Goal: Task Accomplishment & Management: Manage account settings

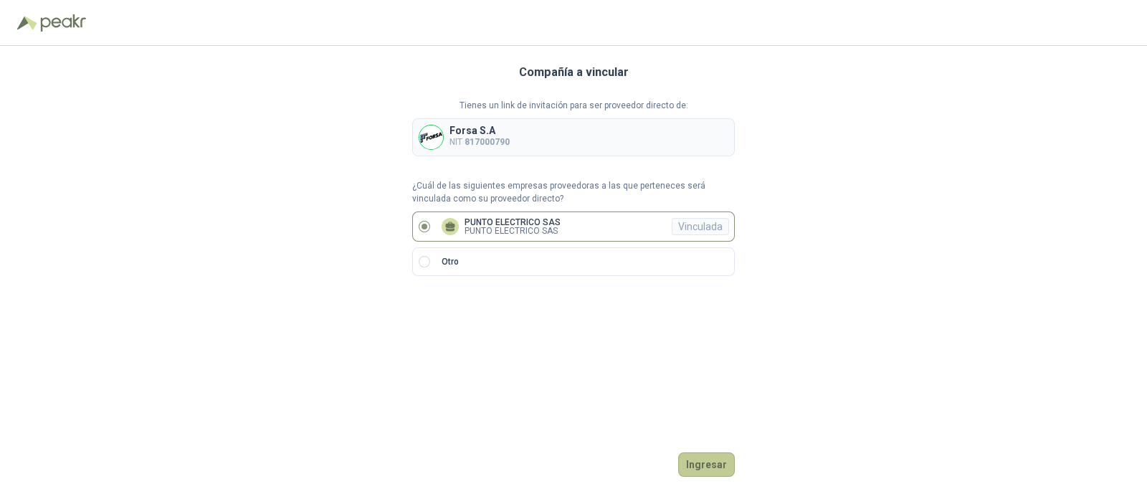
click at [714, 464] on button "Ingresar" at bounding box center [706, 465] width 57 height 24
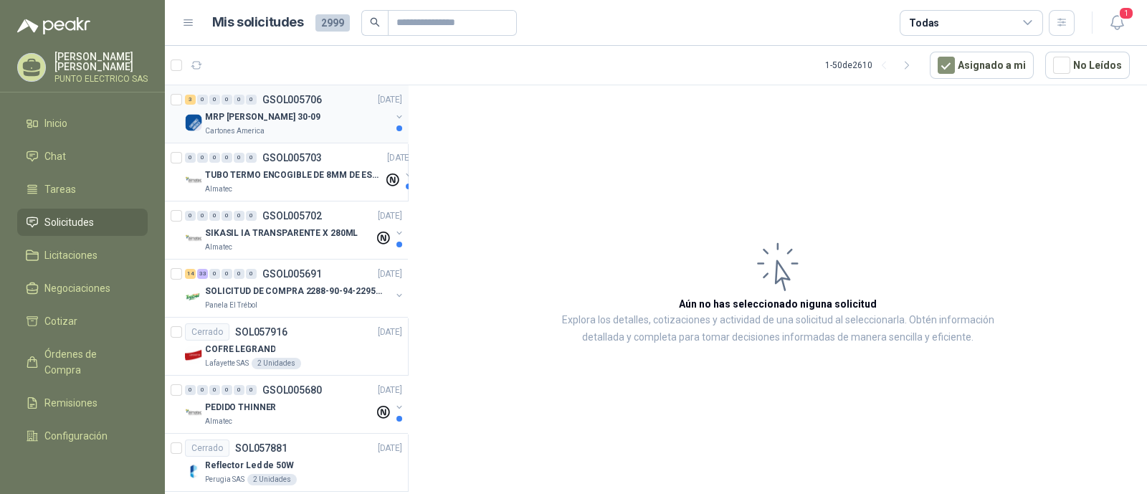
click at [301, 123] on div "MRP [PERSON_NAME] 30-09" at bounding box center [298, 116] width 186 height 17
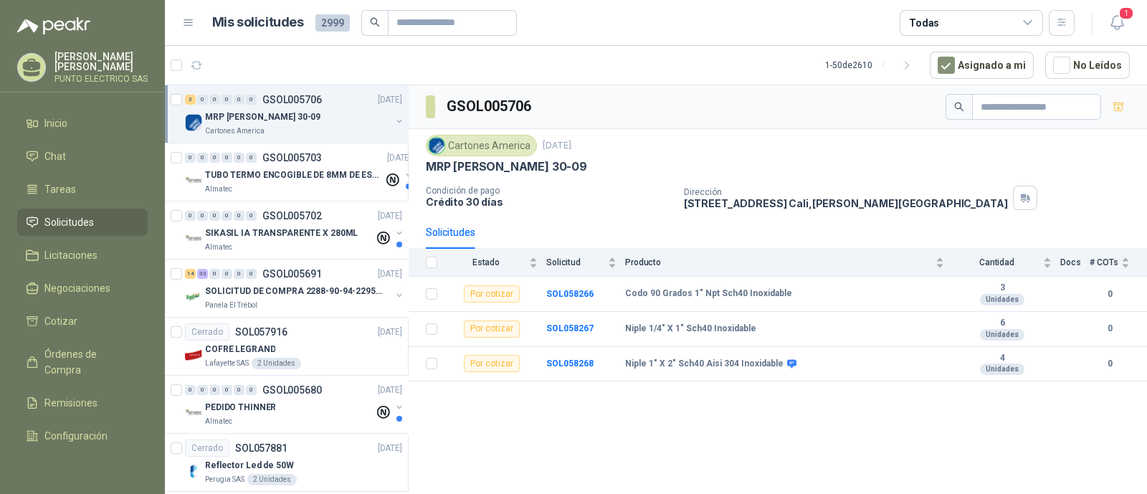
click at [179, 91] on div at bounding box center [178, 114] width 14 height 46
click at [258, 70] on icon "button" at bounding box center [261, 66] width 12 height 12
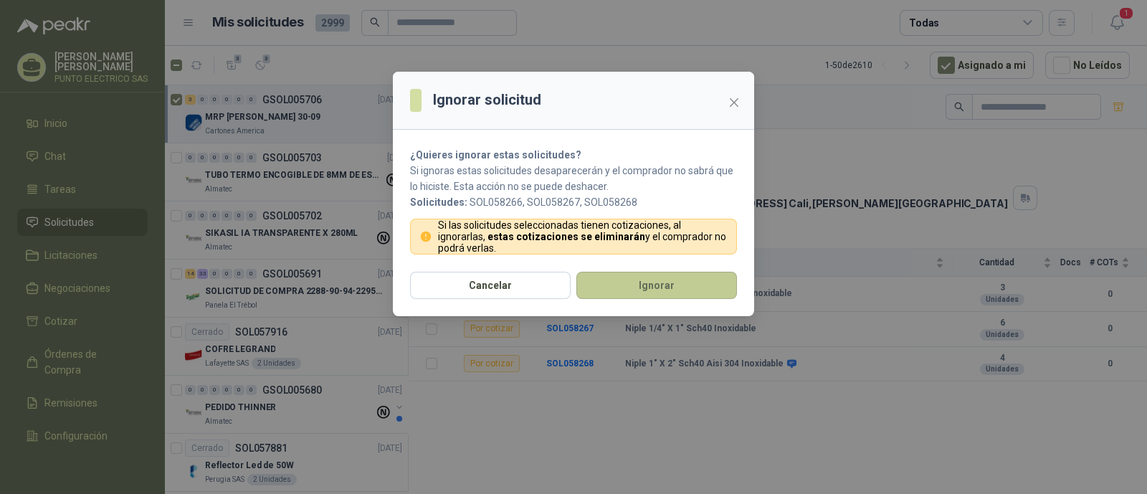
click at [660, 273] on button "Ignorar" at bounding box center [657, 285] width 161 height 27
